Goal: Information Seeking & Learning: Learn about a topic

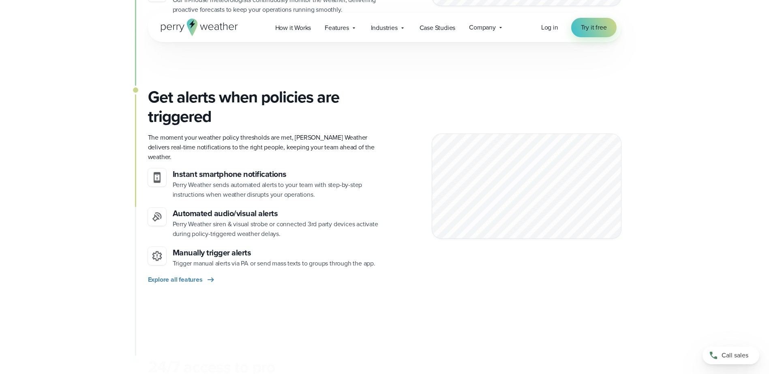
scroll to position [810, 0]
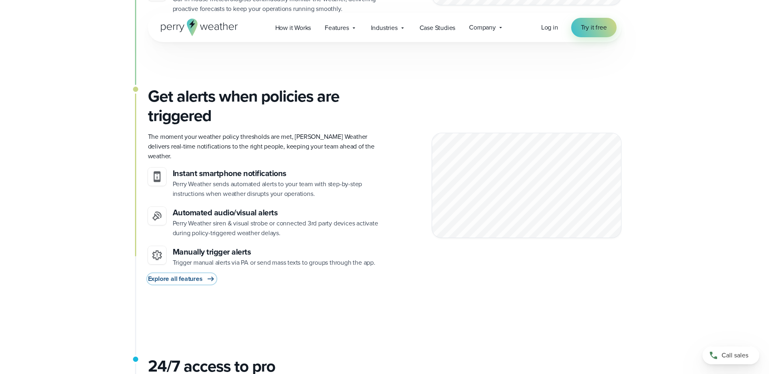
click at [194, 274] on span "Explore all features" at bounding box center [175, 279] width 55 height 10
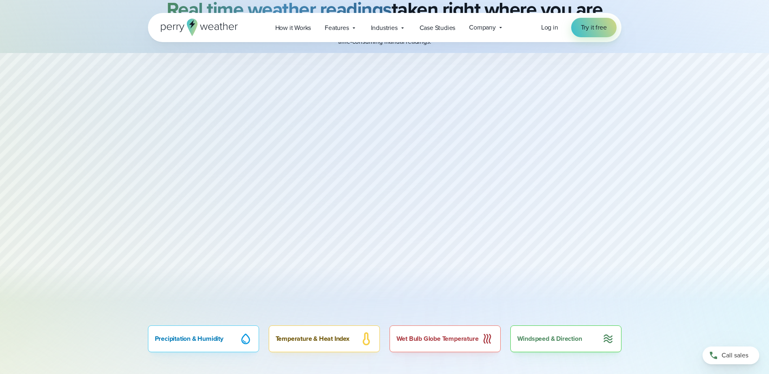
scroll to position [365, 0]
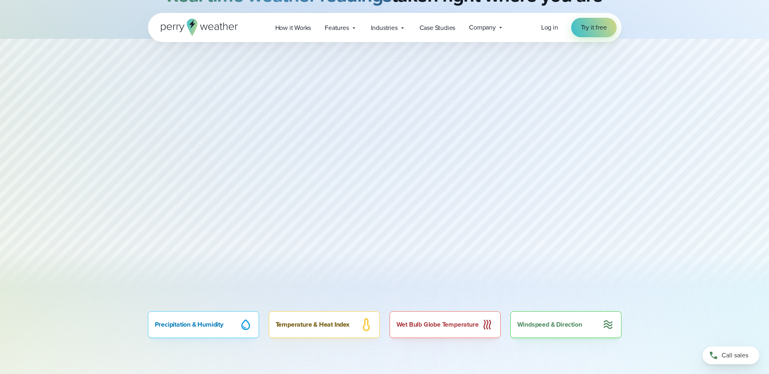
click at [461, 325] on div "Wet Bulb Globe Temperature" at bounding box center [444, 325] width 111 height 27
click at [584, 325] on div "Windspeed & Direction" at bounding box center [565, 325] width 111 height 27
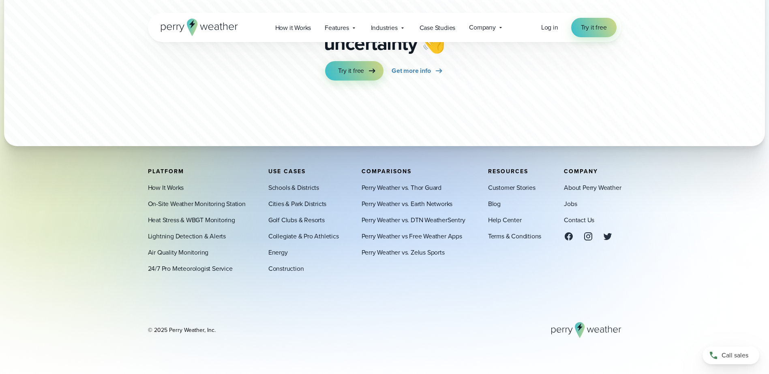
scroll to position [2875, 0]
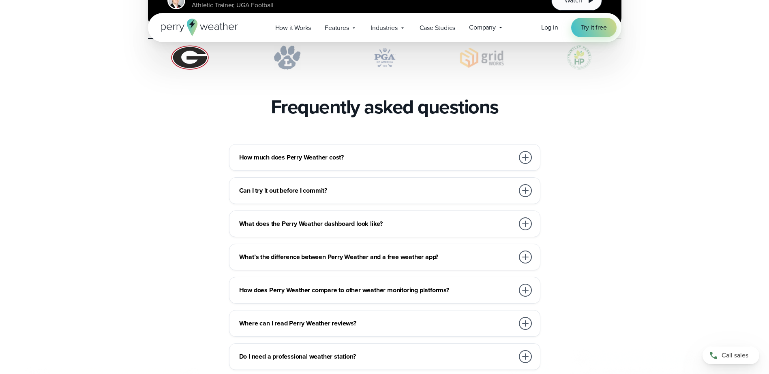
scroll to position [1742, 0]
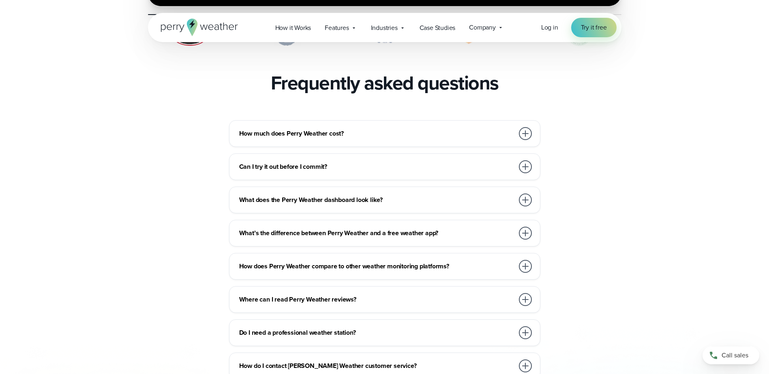
click at [526, 127] on div at bounding box center [525, 133] width 13 height 13
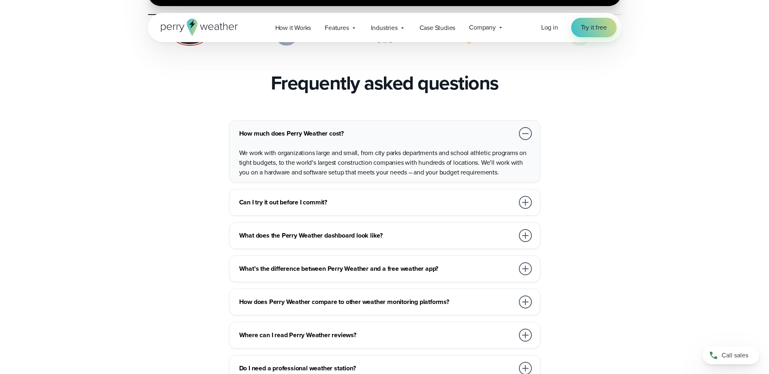
click at [526, 127] on div at bounding box center [525, 133] width 13 height 13
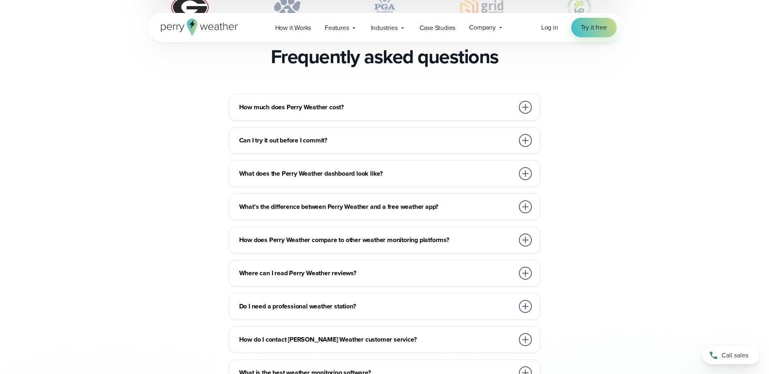
scroll to position [1783, 0]
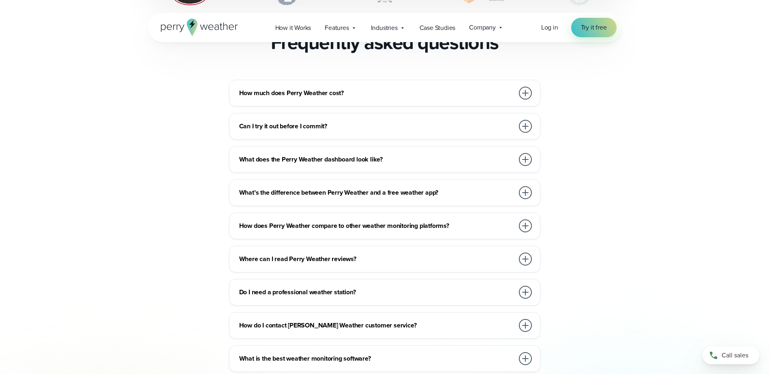
click at [526, 153] on div at bounding box center [525, 159] width 13 height 13
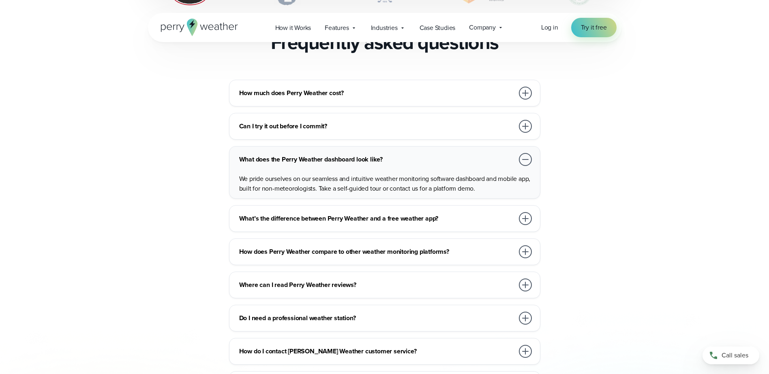
click at [526, 153] on div at bounding box center [525, 159] width 13 height 13
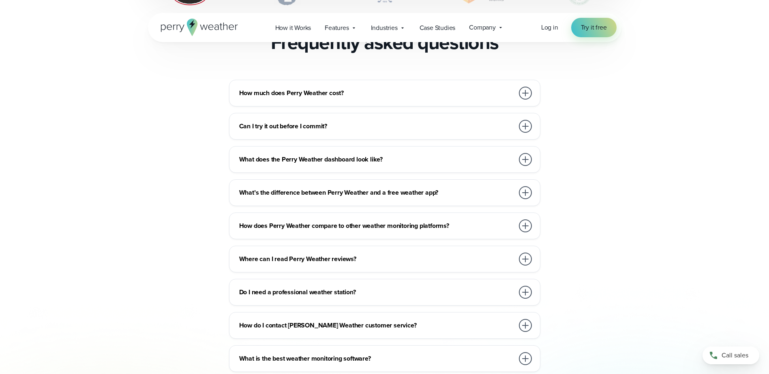
click at [527, 186] on div at bounding box center [525, 192] width 13 height 13
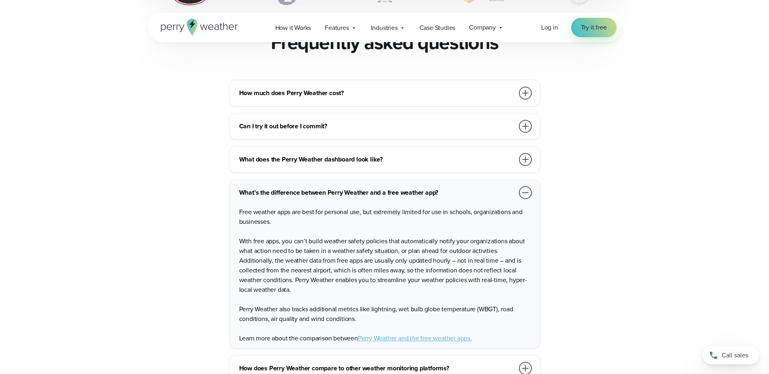
click at [527, 186] on div at bounding box center [525, 192] width 13 height 13
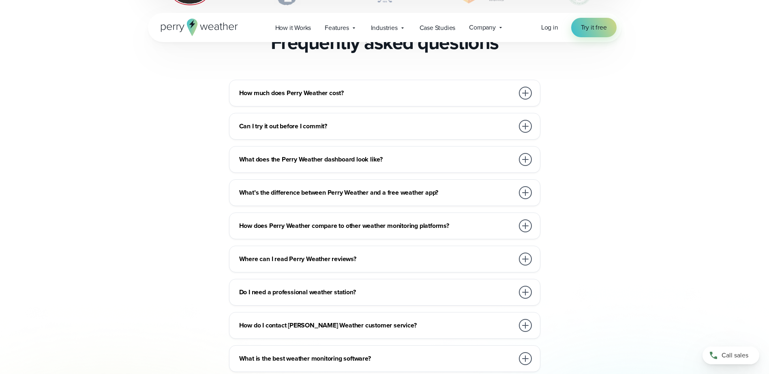
click at [523, 220] on div at bounding box center [525, 226] width 13 height 13
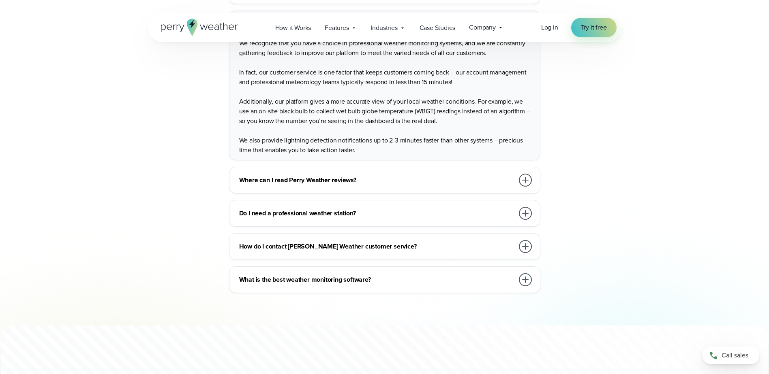
scroll to position [1986, 0]
click at [431, 275] on h3 "What is the best weather monitoring software?" at bounding box center [376, 280] width 275 height 10
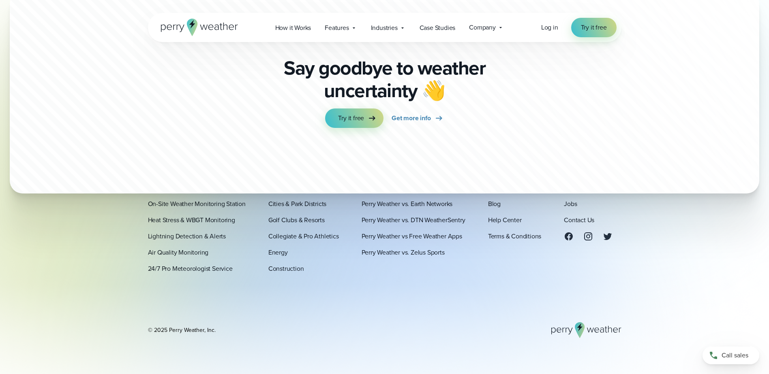
scroll to position [2313, 0]
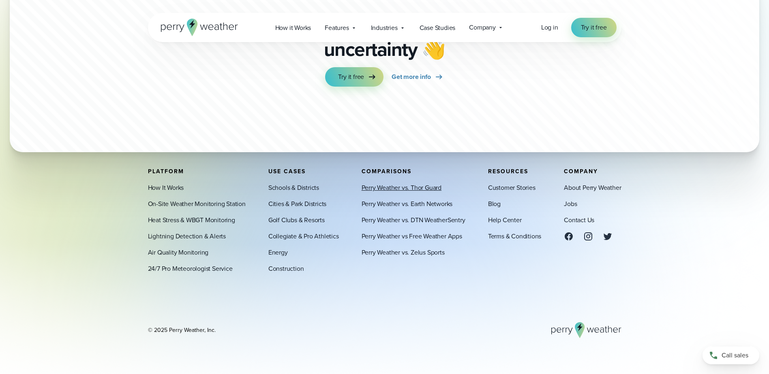
click at [376, 190] on link "Perry Weather vs. Thor Guard" at bounding box center [401, 188] width 80 height 10
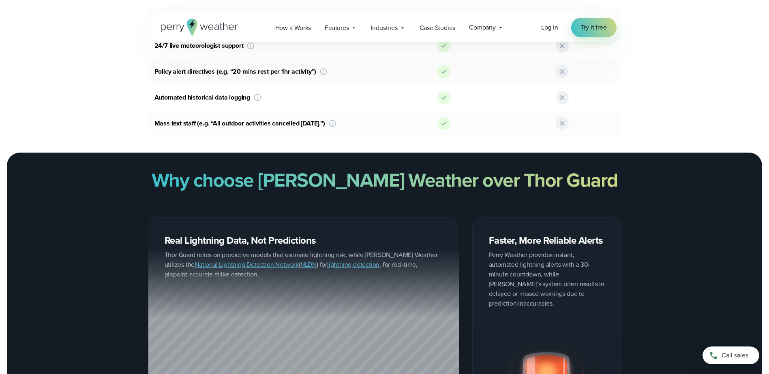
scroll to position [810, 0]
